Goal: Transaction & Acquisition: Purchase product/service

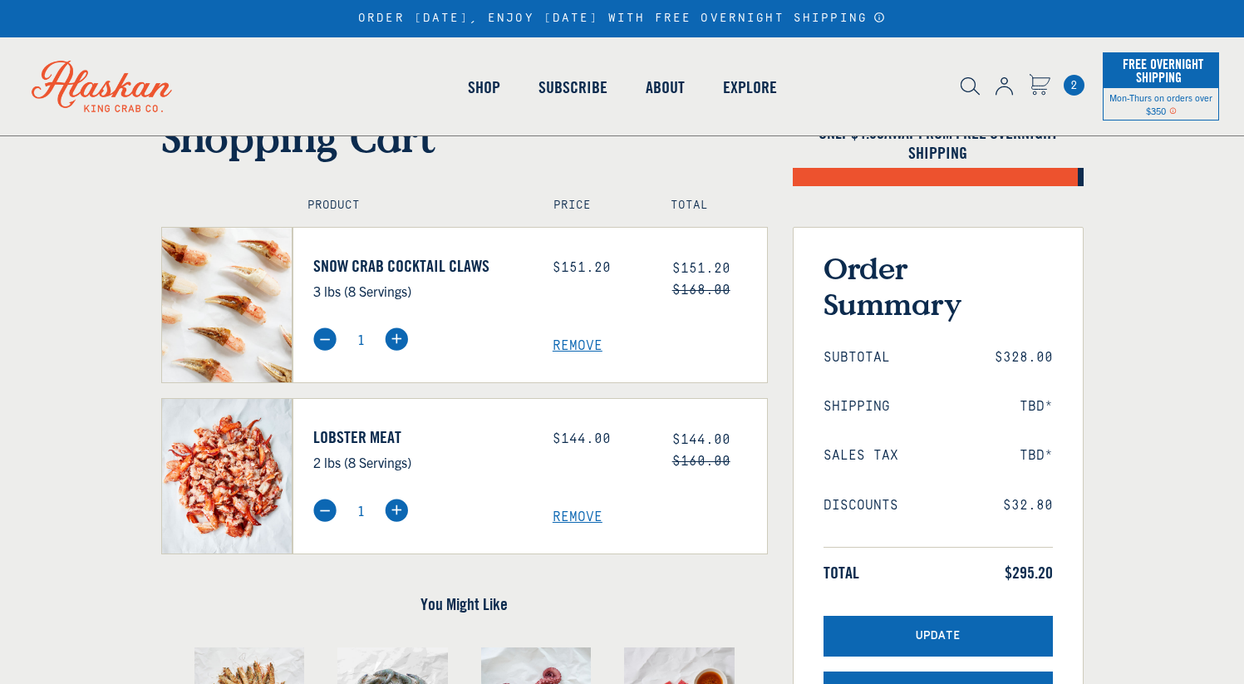
scroll to position [7, 0]
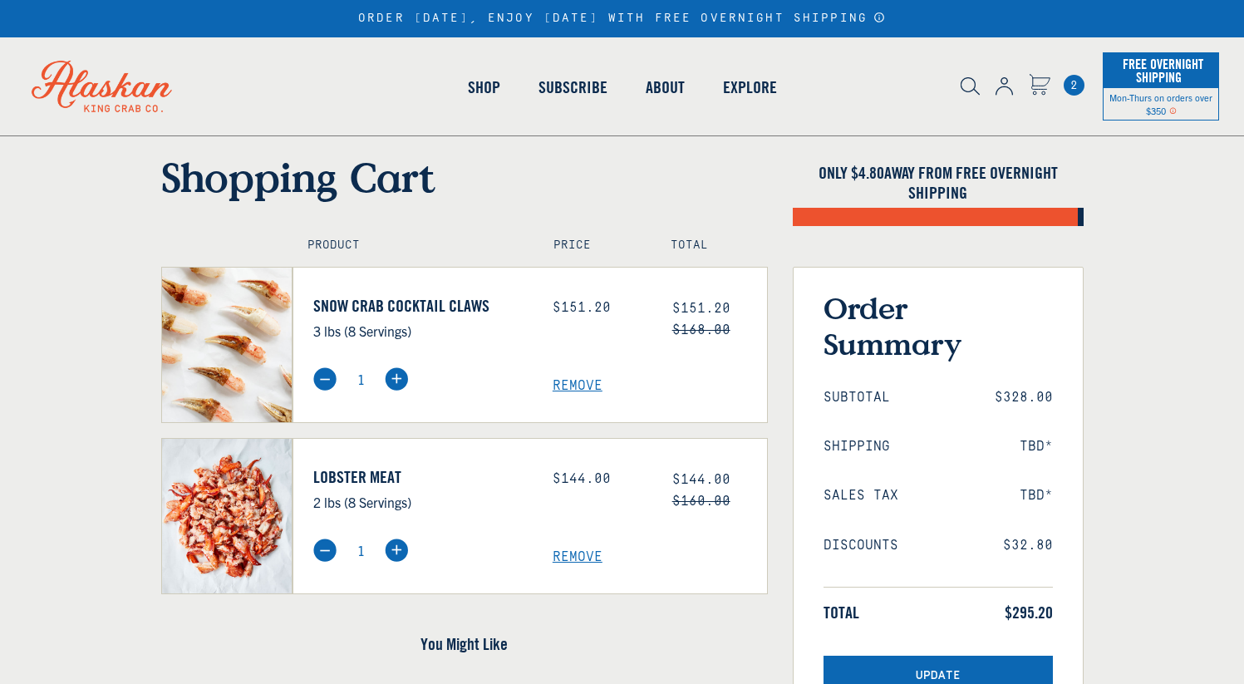
click at [568, 558] on span "Remove" at bounding box center [660, 557] width 214 height 16
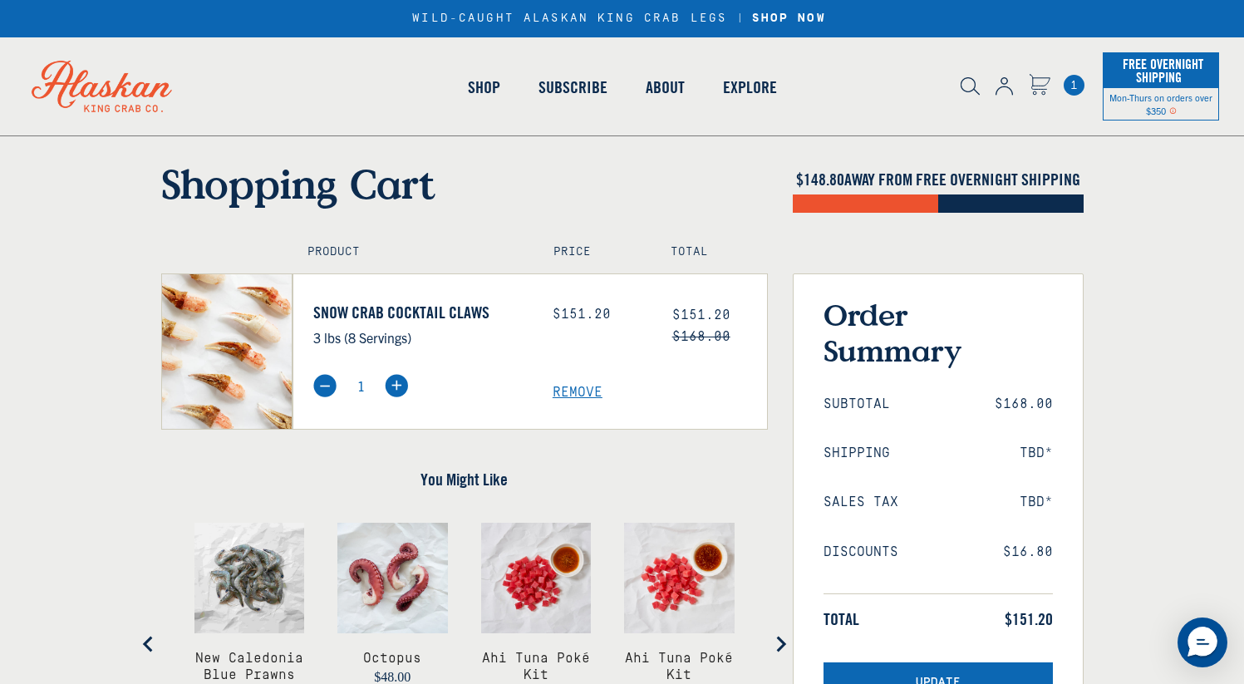
click at [408, 385] on div "1" at bounding box center [420, 385] width 214 height 23
click at [404, 386] on img at bounding box center [396, 385] width 23 height 23
type input "2"
click at [1070, 88] on span "1" at bounding box center [1074, 85] width 21 height 21
